Goal: Transaction & Acquisition: Purchase product/service

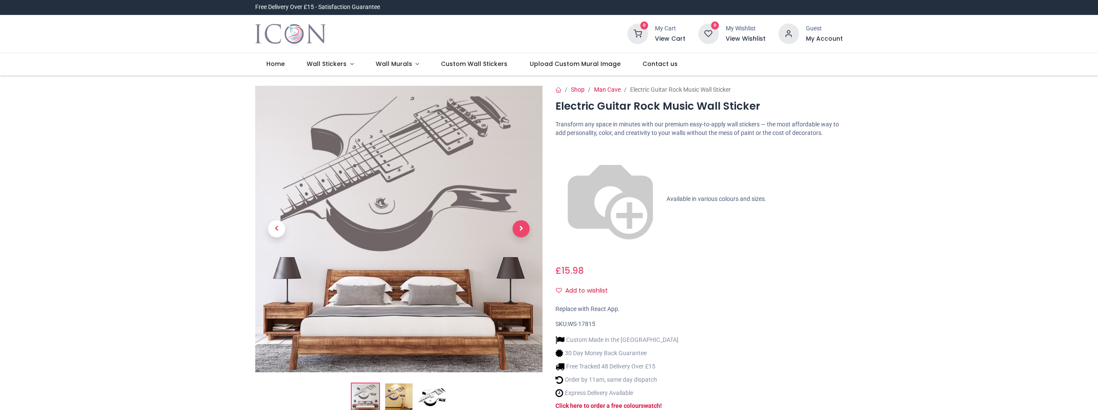
click at [523, 225] on span "Next" at bounding box center [520, 228] width 17 height 17
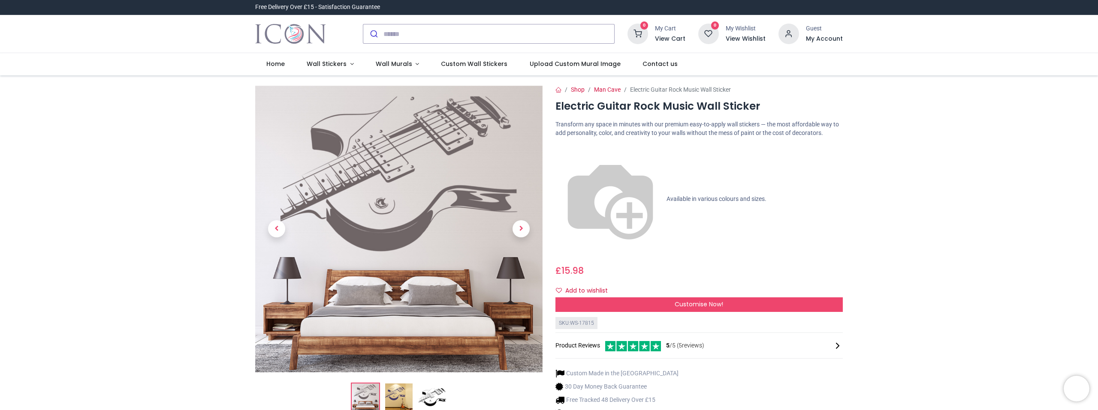
click at [523, 225] on span "Next" at bounding box center [520, 228] width 17 height 17
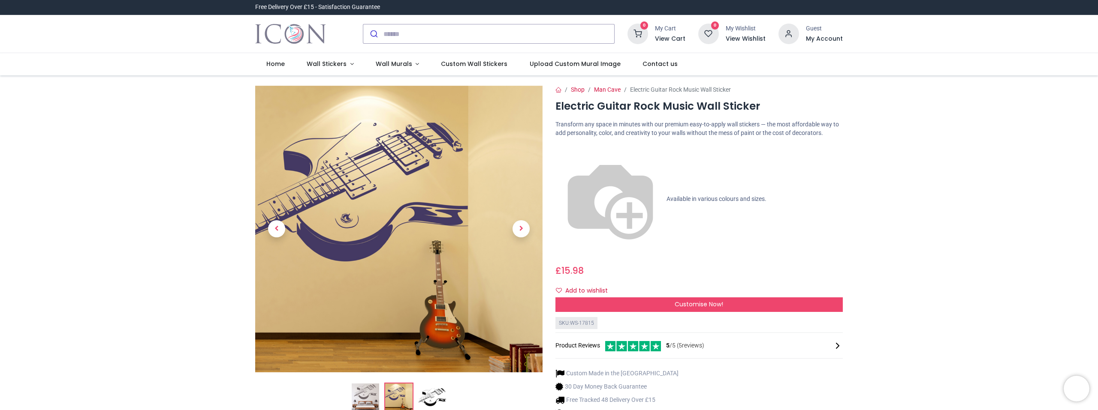
click at [523, 225] on span "Next" at bounding box center [520, 228] width 17 height 17
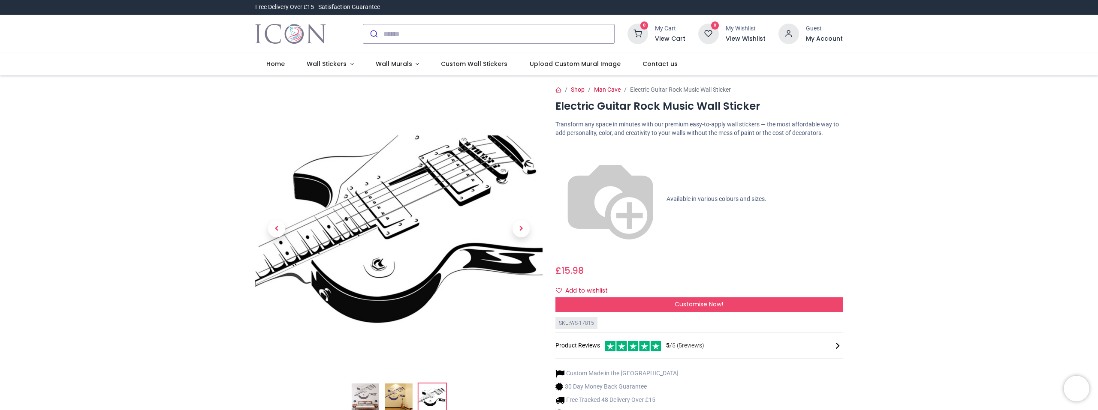
click at [523, 225] on span "Next" at bounding box center [520, 228] width 17 height 17
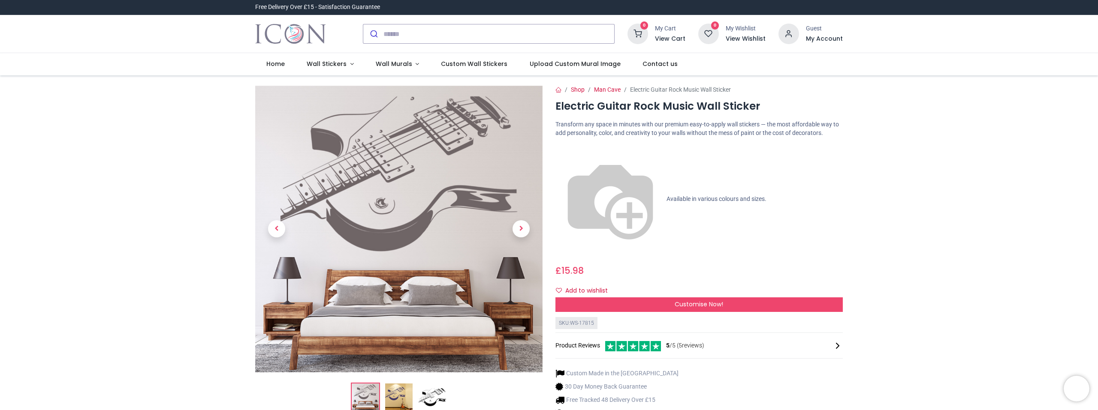
click at [523, 225] on span "Next" at bounding box center [520, 228] width 17 height 17
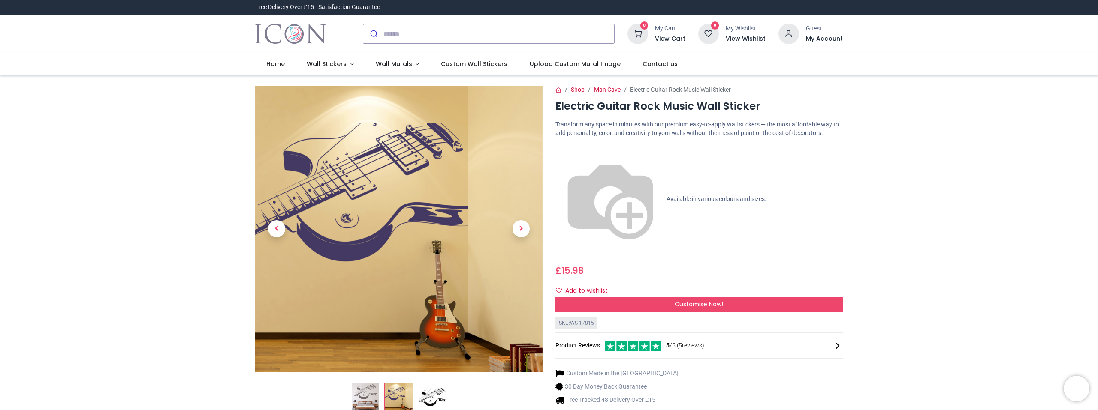
click at [558, 151] on img at bounding box center [610, 200] width 110 height 110
click at [705, 300] on span "Customise Now!" at bounding box center [699, 304] width 48 height 9
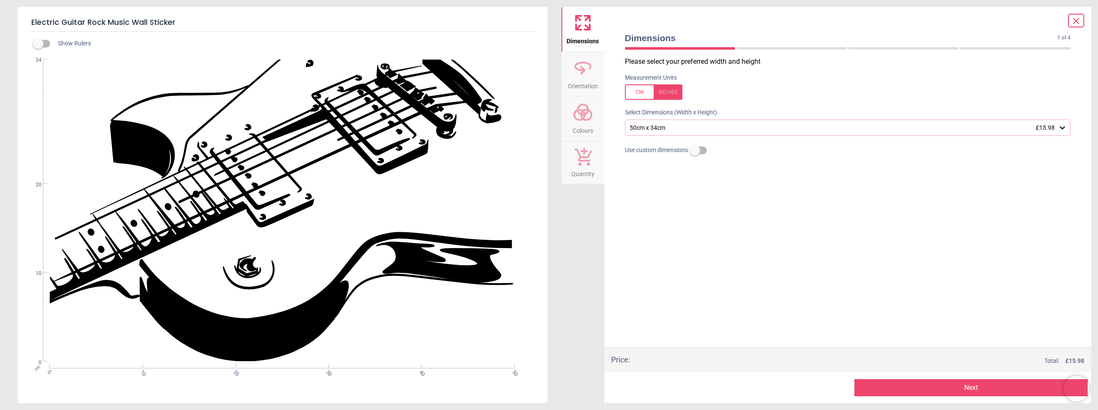
click at [579, 125] on body "Login • Register Home Wall Stickers" at bounding box center [549, 205] width 1098 height 410
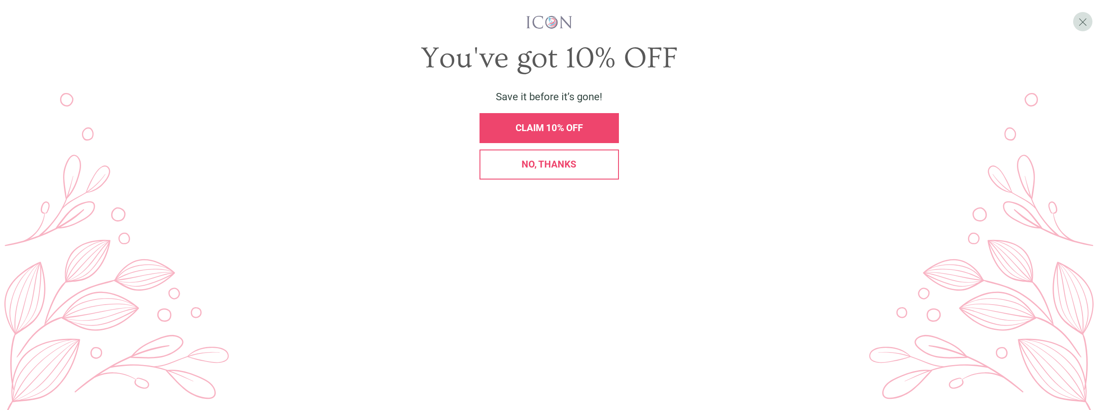
click at [551, 170] on span "No, thanks" at bounding box center [548, 164] width 55 height 11
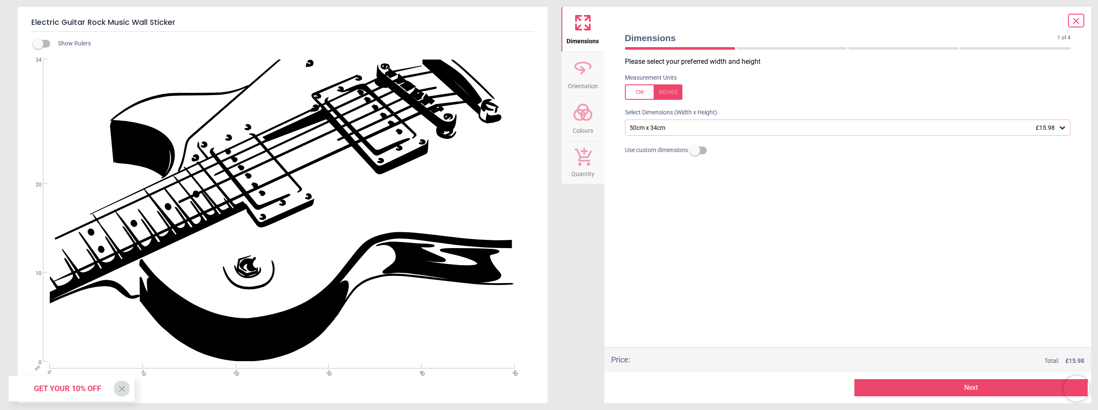
click at [689, 132] on div "50cm x 34cm £15.98" at bounding box center [848, 128] width 446 height 16
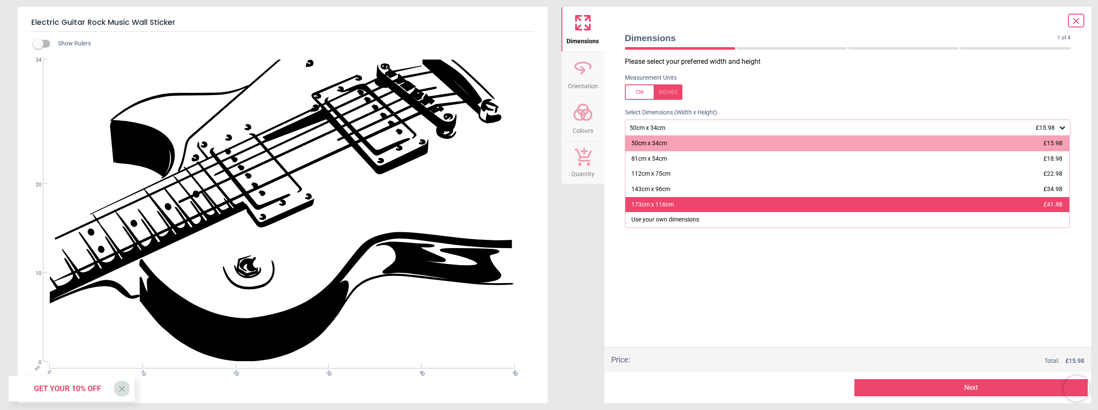
click at [665, 205] on div "173cm x 116cm" at bounding box center [652, 205] width 42 height 9
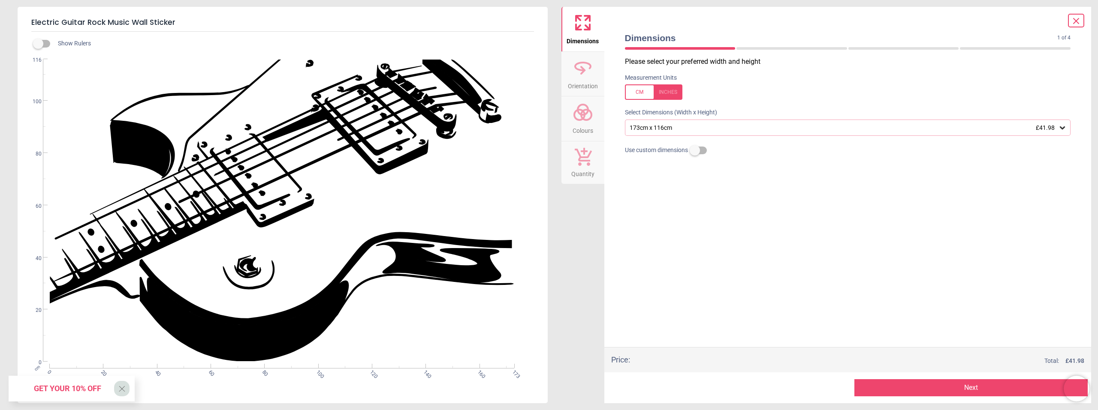
click at [38, 44] on label at bounding box center [38, 44] width 0 height 0
click at [584, 115] on circle at bounding box center [579, 115] width 10 height 10
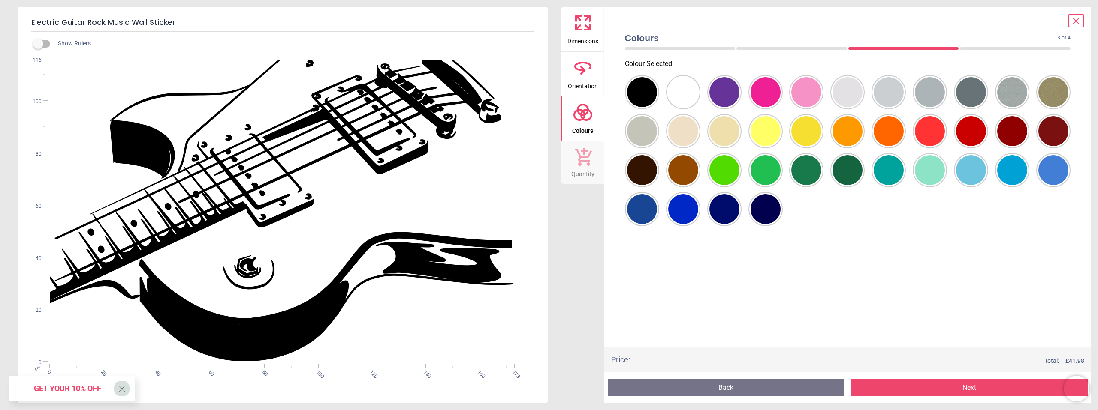
click at [657, 107] on div at bounding box center [642, 92] width 30 height 30
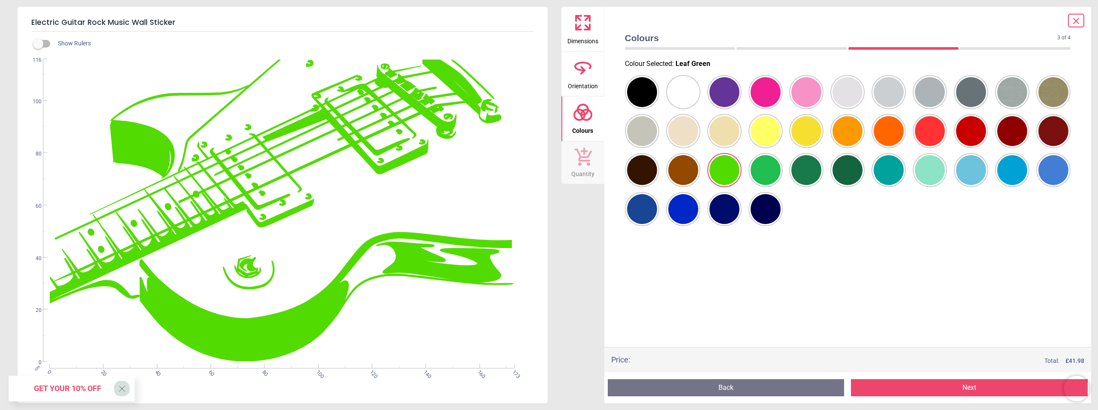
click at [657, 107] on div at bounding box center [642, 92] width 30 height 30
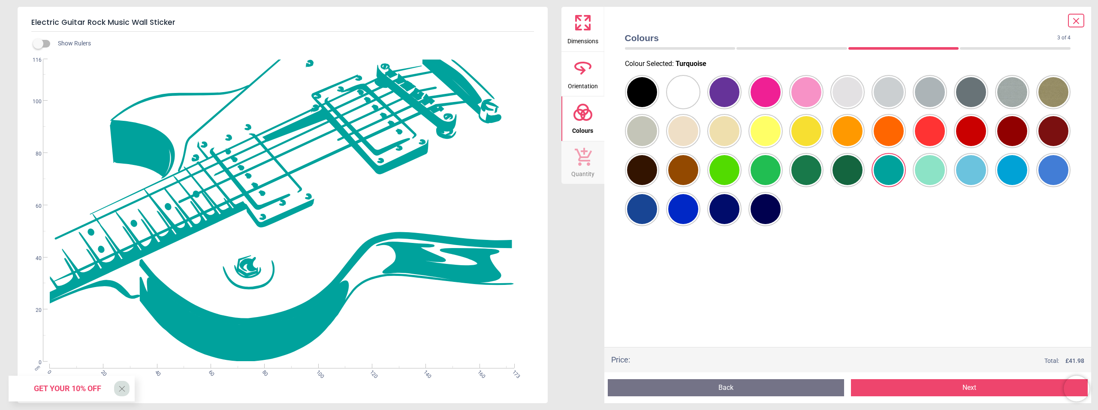
click at [657, 107] on div at bounding box center [642, 92] width 30 height 30
